Goal: Information Seeking & Learning: Learn about a topic

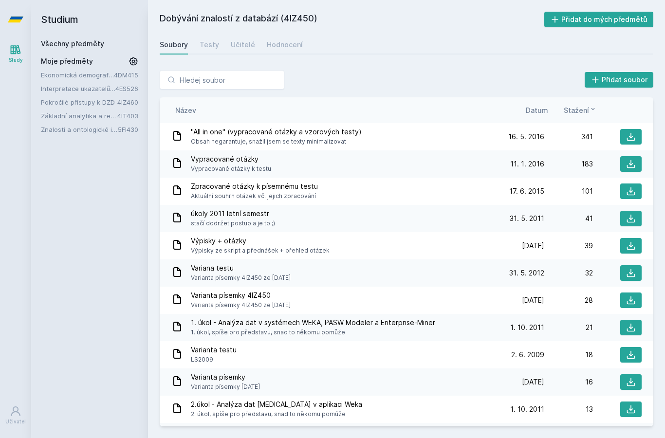
click at [63, 39] on link "Všechny předměty" at bounding box center [72, 43] width 63 height 8
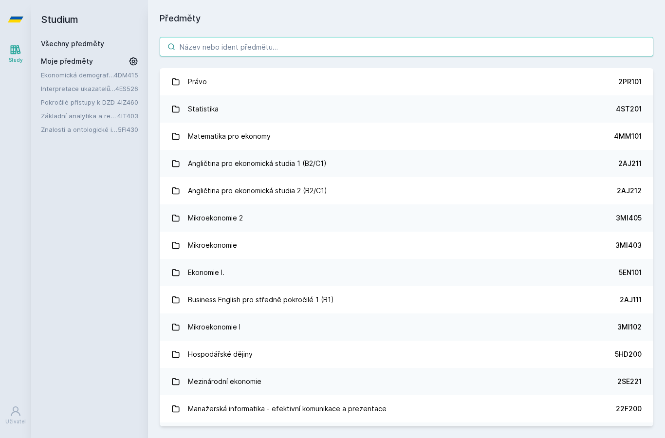
click at [188, 44] on input "search" at bounding box center [406, 46] width 493 height 19
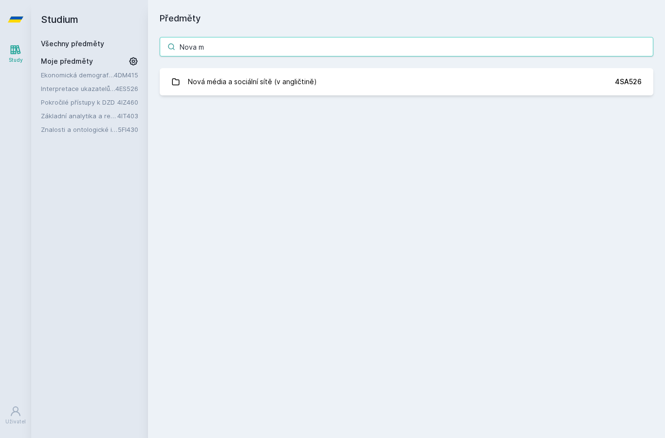
type input "Nova me"
click at [218, 76] on div "Nová média a sociální sítě (v angličtině)" at bounding box center [252, 81] width 129 height 19
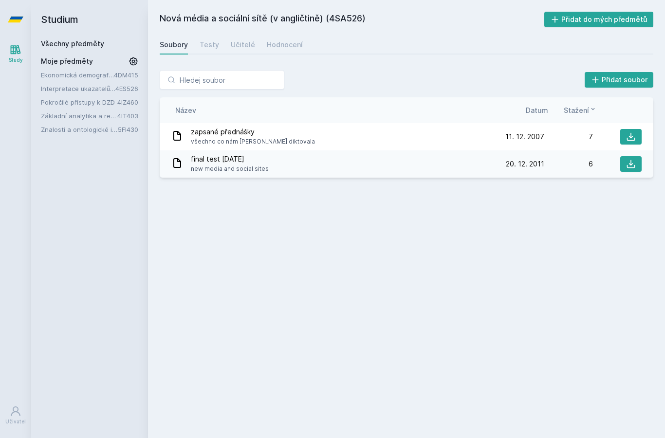
click at [277, 46] on div "Hodnocení" at bounding box center [285, 45] width 36 height 10
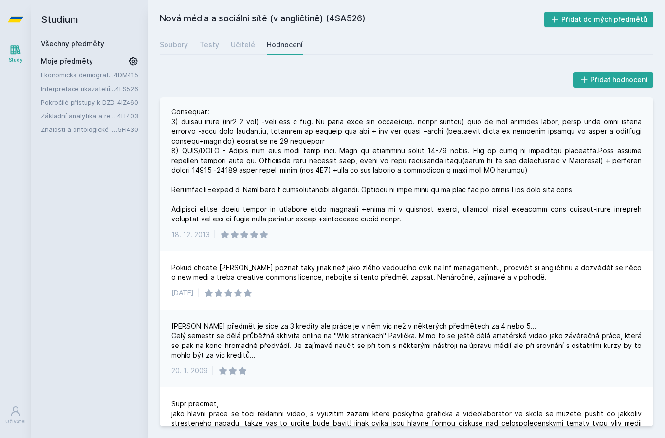
click at [250, 48] on div "Učitelé" at bounding box center [243, 45] width 24 height 10
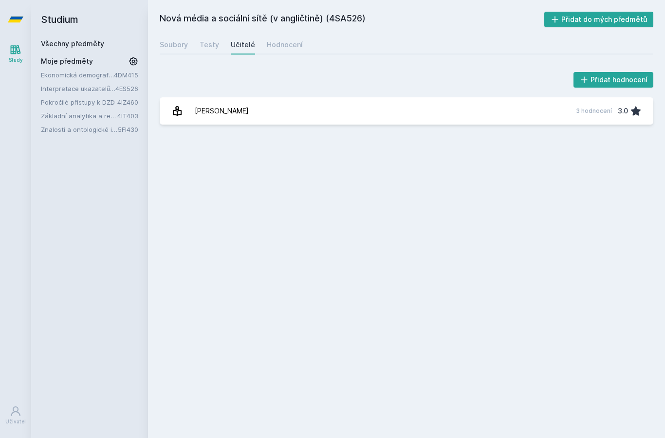
click at [455, 98] on link "[PERSON_NAME] 3 hodnocení 3.0" at bounding box center [406, 110] width 493 height 27
